Goal: Transaction & Acquisition: Purchase product/service

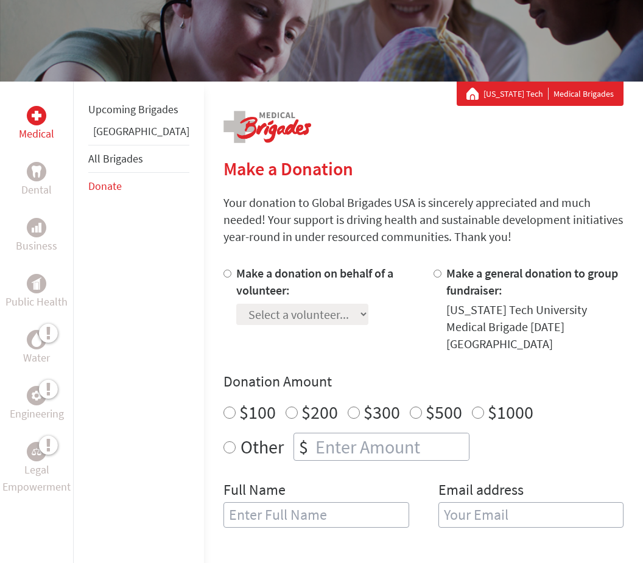
scroll to position [147, 0]
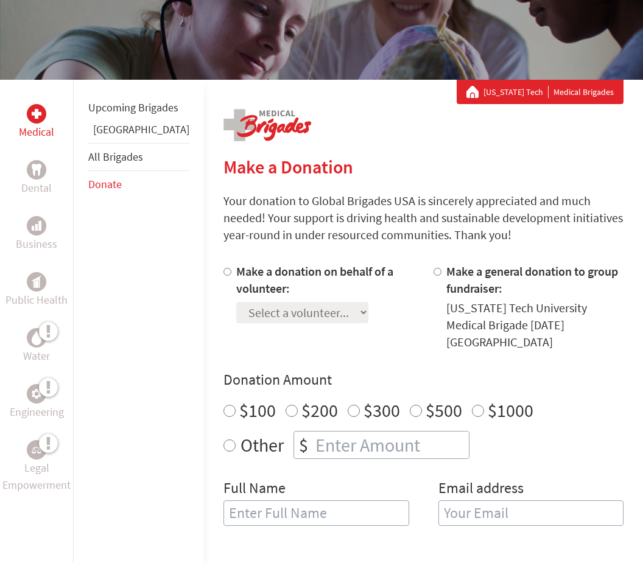
click at [223, 405] on input "$100" at bounding box center [229, 411] width 12 height 12
radio input "true"
click at [223, 274] on input "Make a donation on behalf of a volunteer:" at bounding box center [227, 272] width 8 height 8
radio input "true"
select select "95325C51-8B12-11EF-BF8B-42010A8A0043"
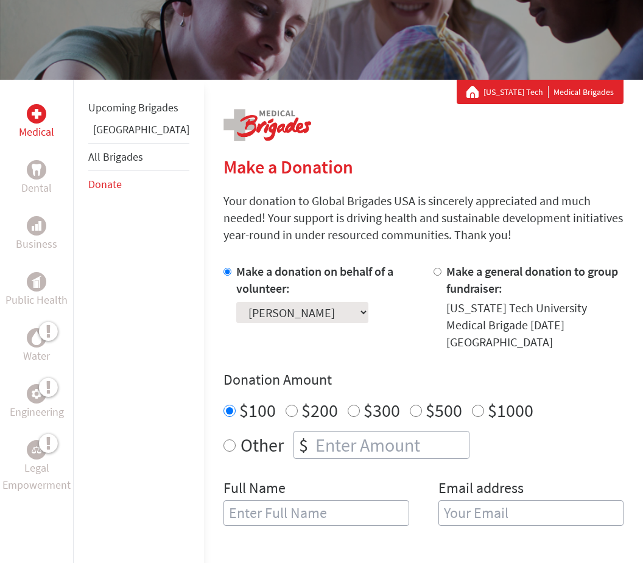
click at [281, 500] on input "text" at bounding box center [316, 513] width 186 height 26
type input "[PERSON_NAME]"
type input "mlew"
type input "[EMAIL_ADDRESS][DOMAIN_NAME]"
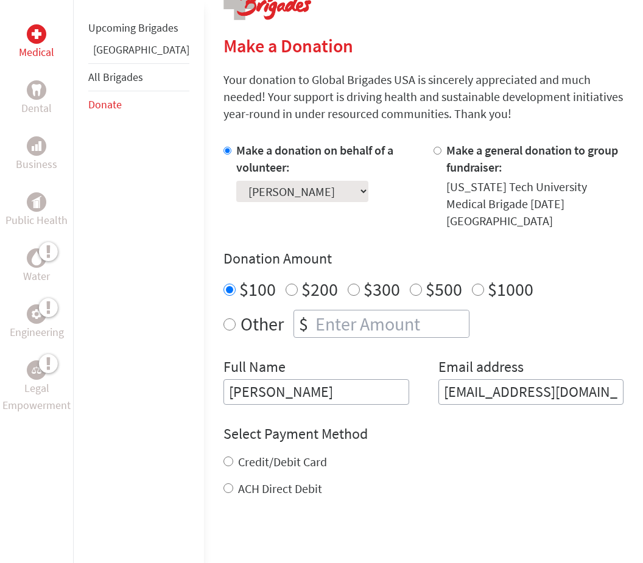
scroll to position [270, 0]
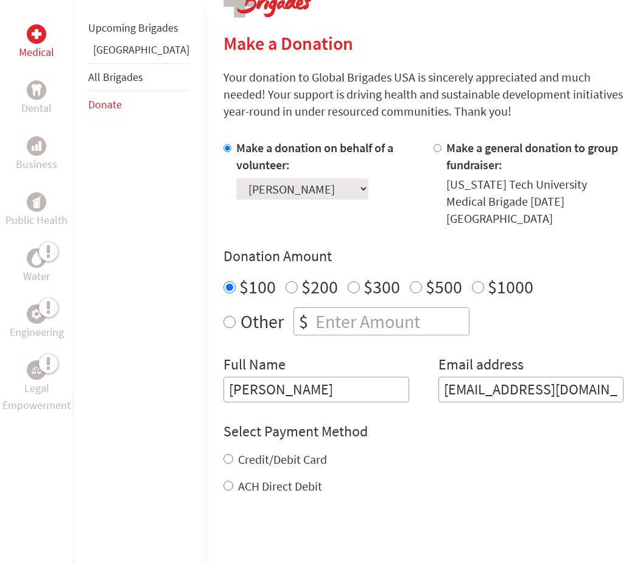
click at [223, 455] on input "Credit/Debit Card" at bounding box center [228, 460] width 10 height 10
radio input "true"
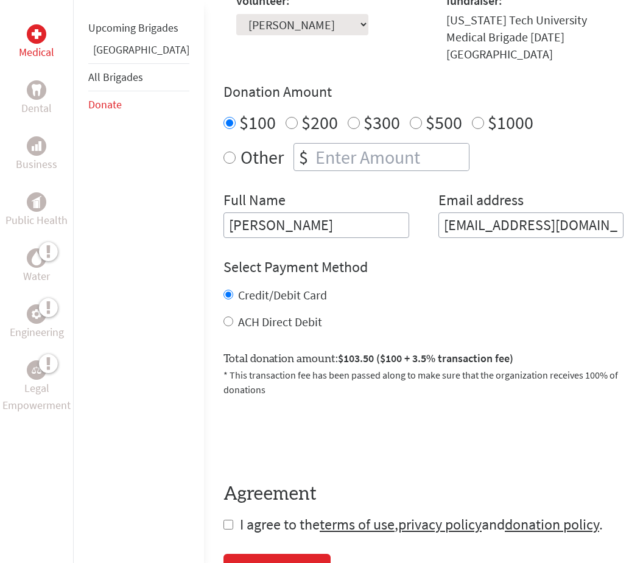
scroll to position [435, 0]
click at [223, 520] on input "checkbox" at bounding box center [228, 525] width 10 height 10
checkbox input "true"
drag, startPoint x: 236, startPoint y: 543, endPoint x: 236, endPoint y: 108, distance: 434.5
click at [236, 561] on div "Donate Now" at bounding box center [269, 570] width 77 height 19
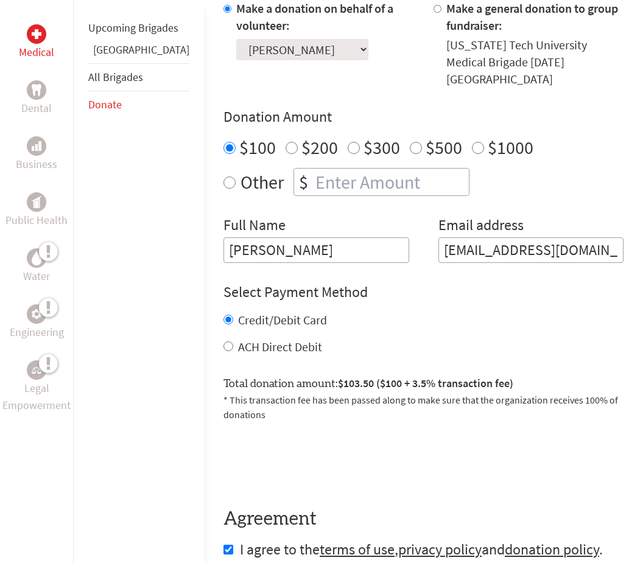
scroll to position [417, 0]
